Goal: Navigation & Orientation: Go to known website

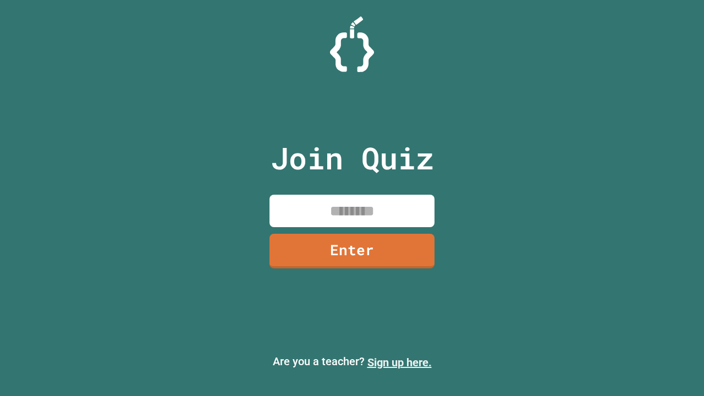
click at [399, 363] on link "Sign up here." at bounding box center [400, 362] width 64 height 13
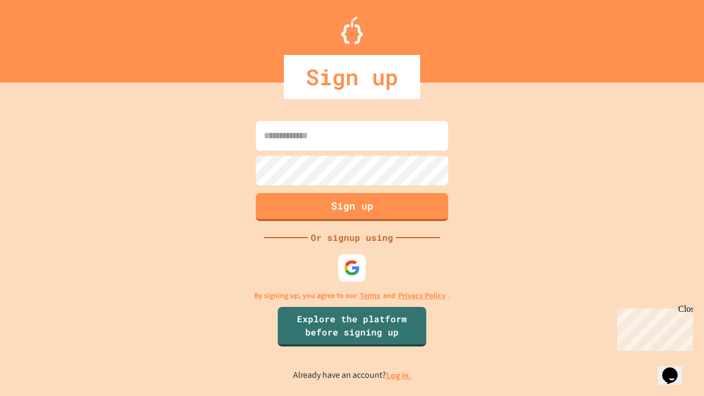
click at [399, 375] on link "Log in." at bounding box center [398, 376] width 25 height 12
